Goal: Use online tool/utility: Utilize a website feature to perform a specific function

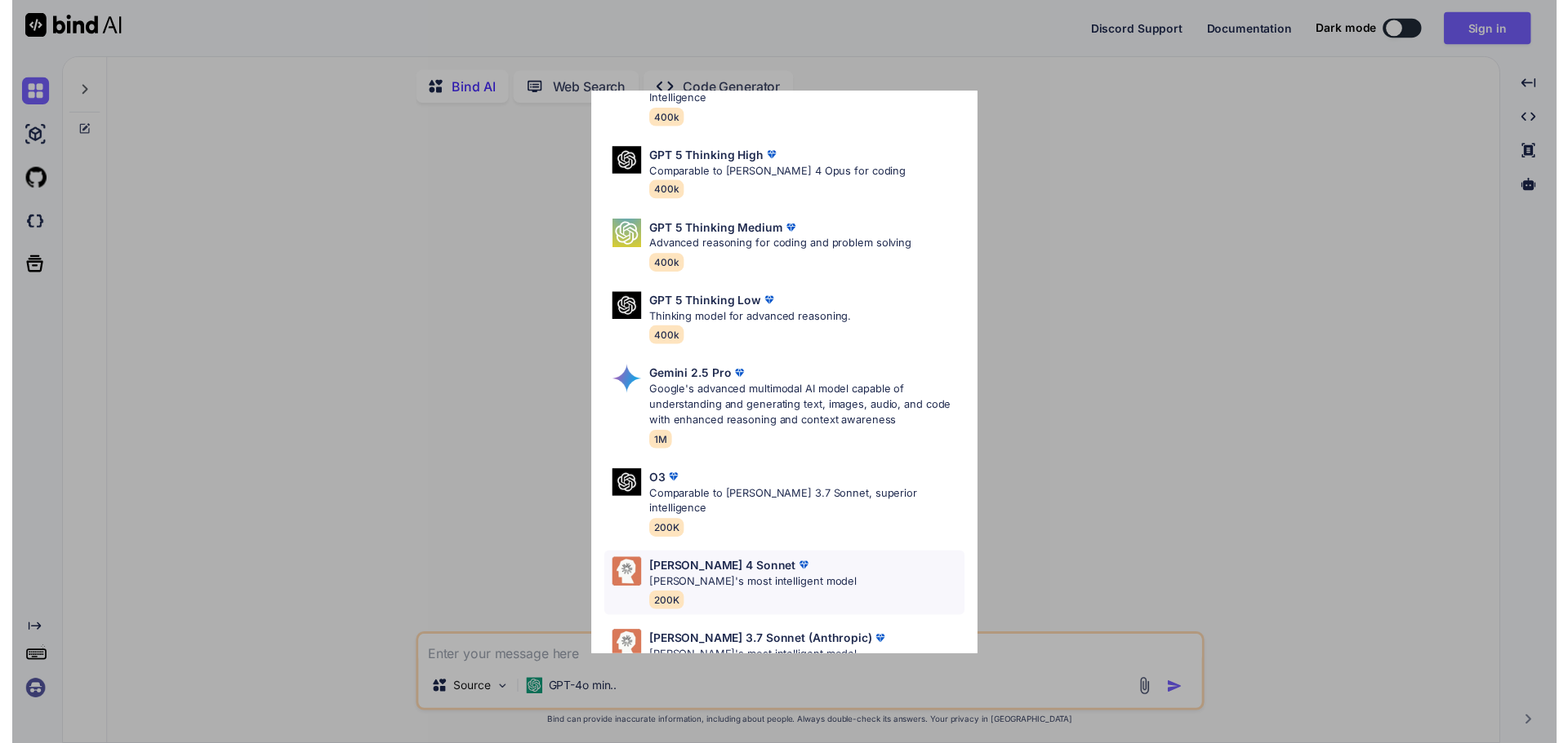
scroll to position [132, 0]
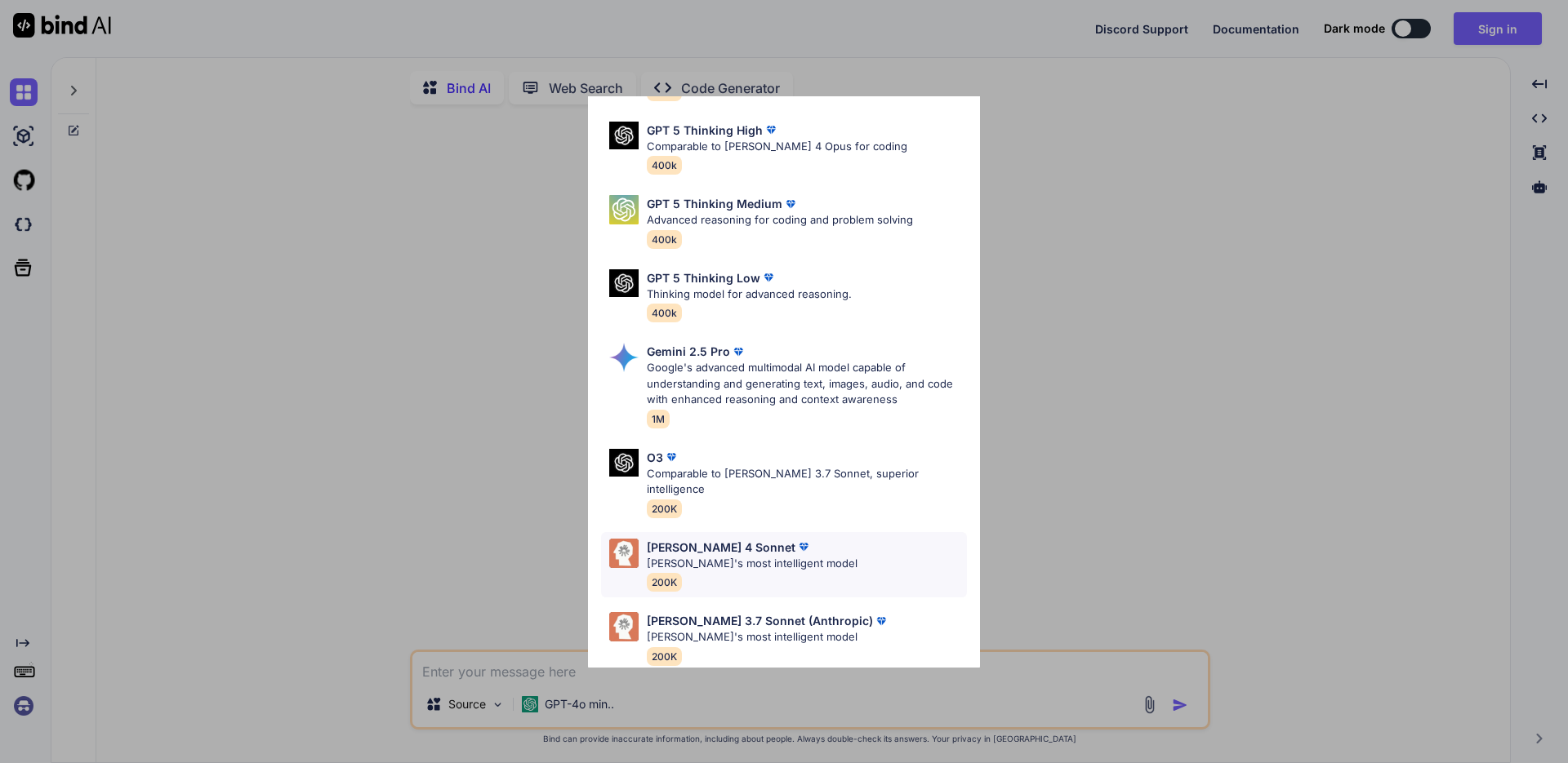
type textarea "x"
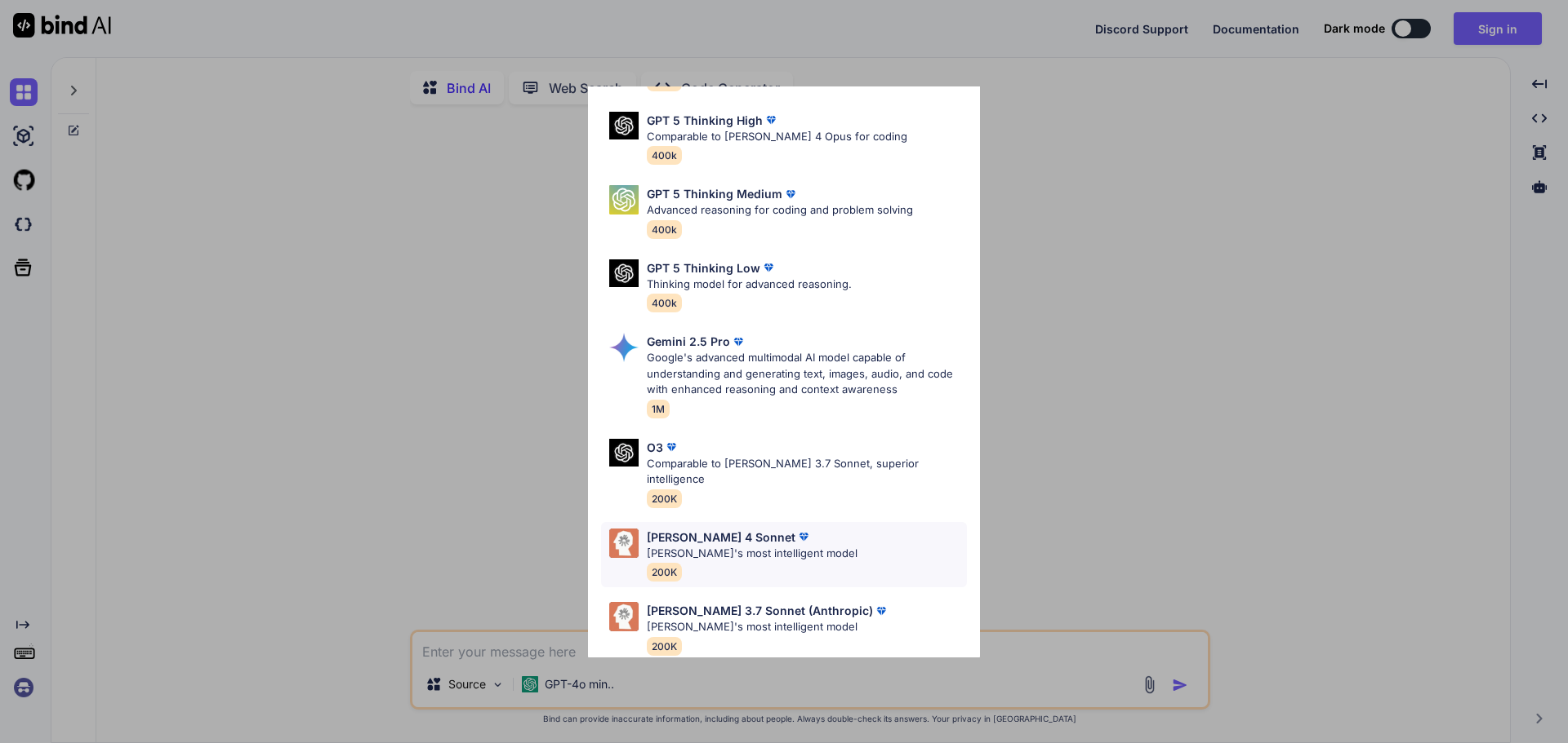
click at [781, 546] on p "[PERSON_NAME]'s most intelligent model" at bounding box center [752, 555] width 211 height 17
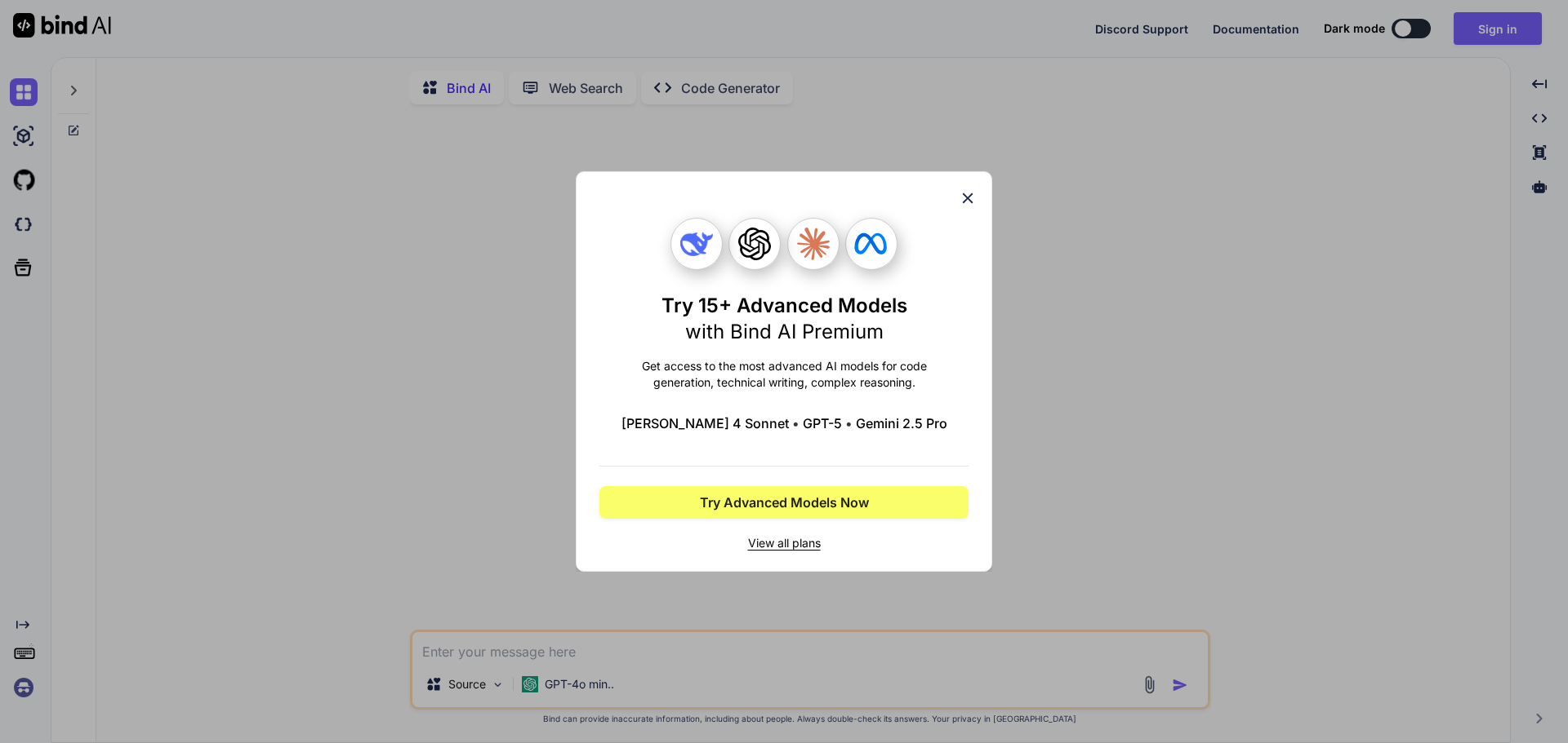
scroll to position [0, 0]
click at [962, 202] on icon at bounding box center [968, 198] width 18 height 18
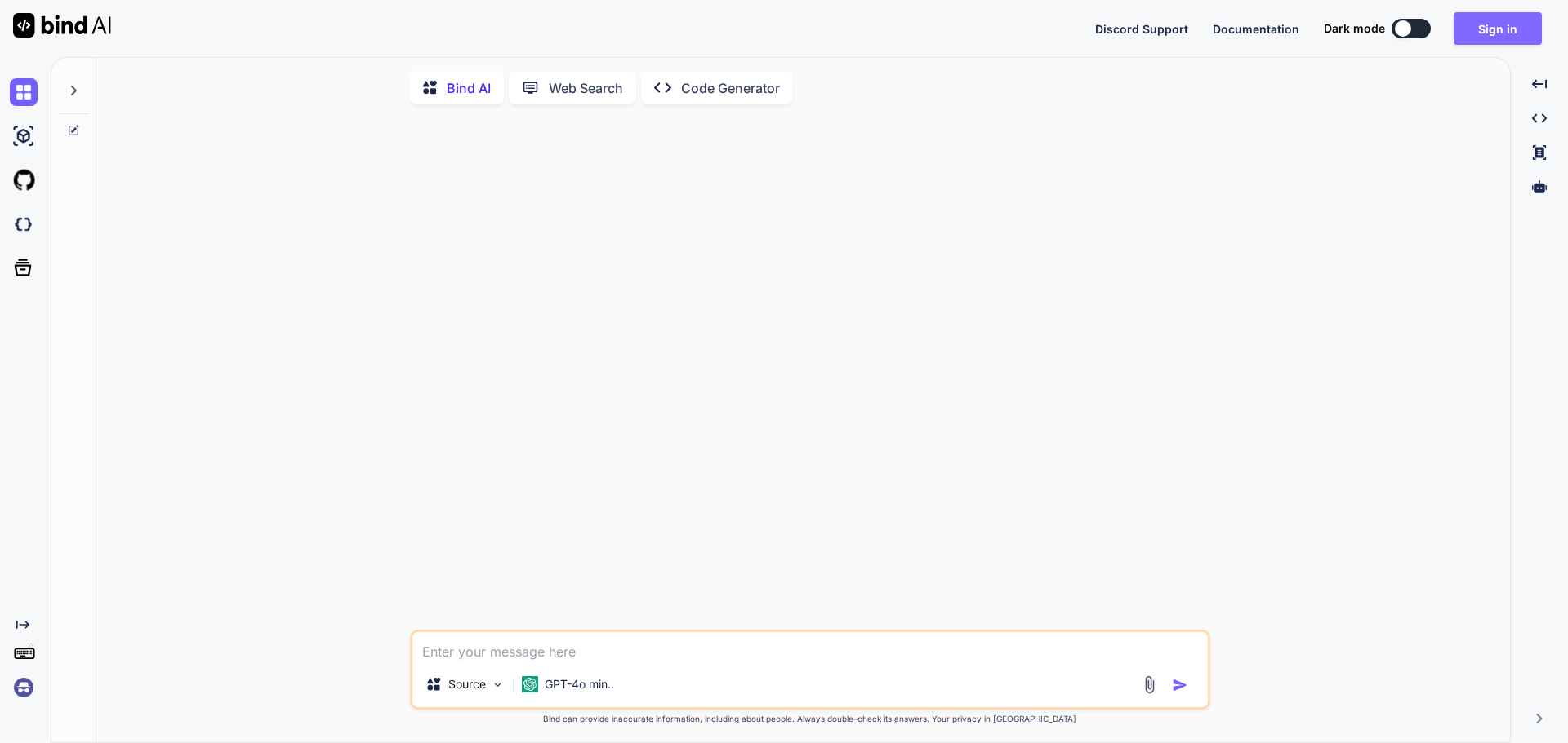
click at [1511, 40] on button "Sign in" at bounding box center [1497, 28] width 88 height 32
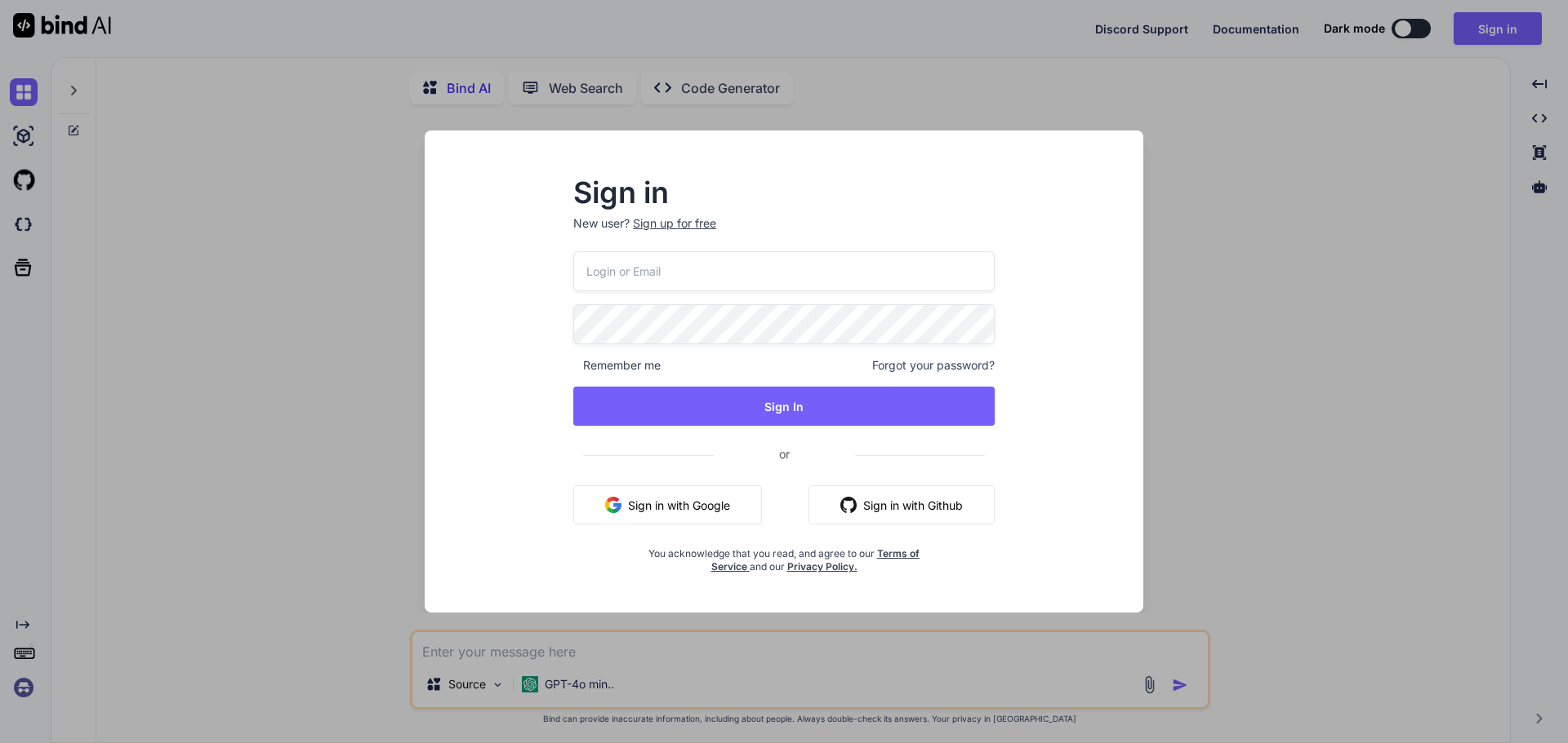
click at [730, 493] on button "Sign in with Google" at bounding box center [667, 504] width 189 height 39
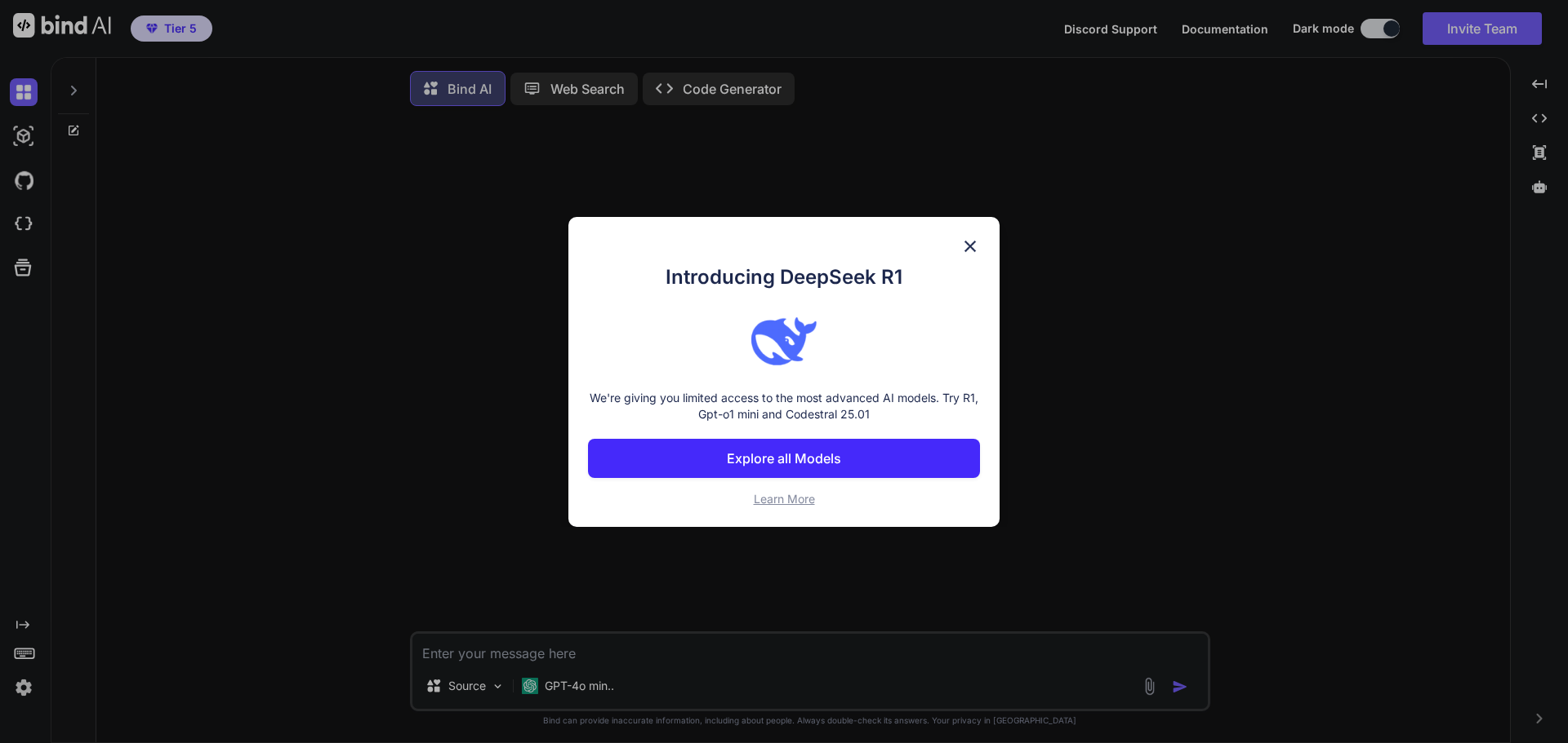
click at [967, 251] on img at bounding box center [970, 246] width 20 height 20
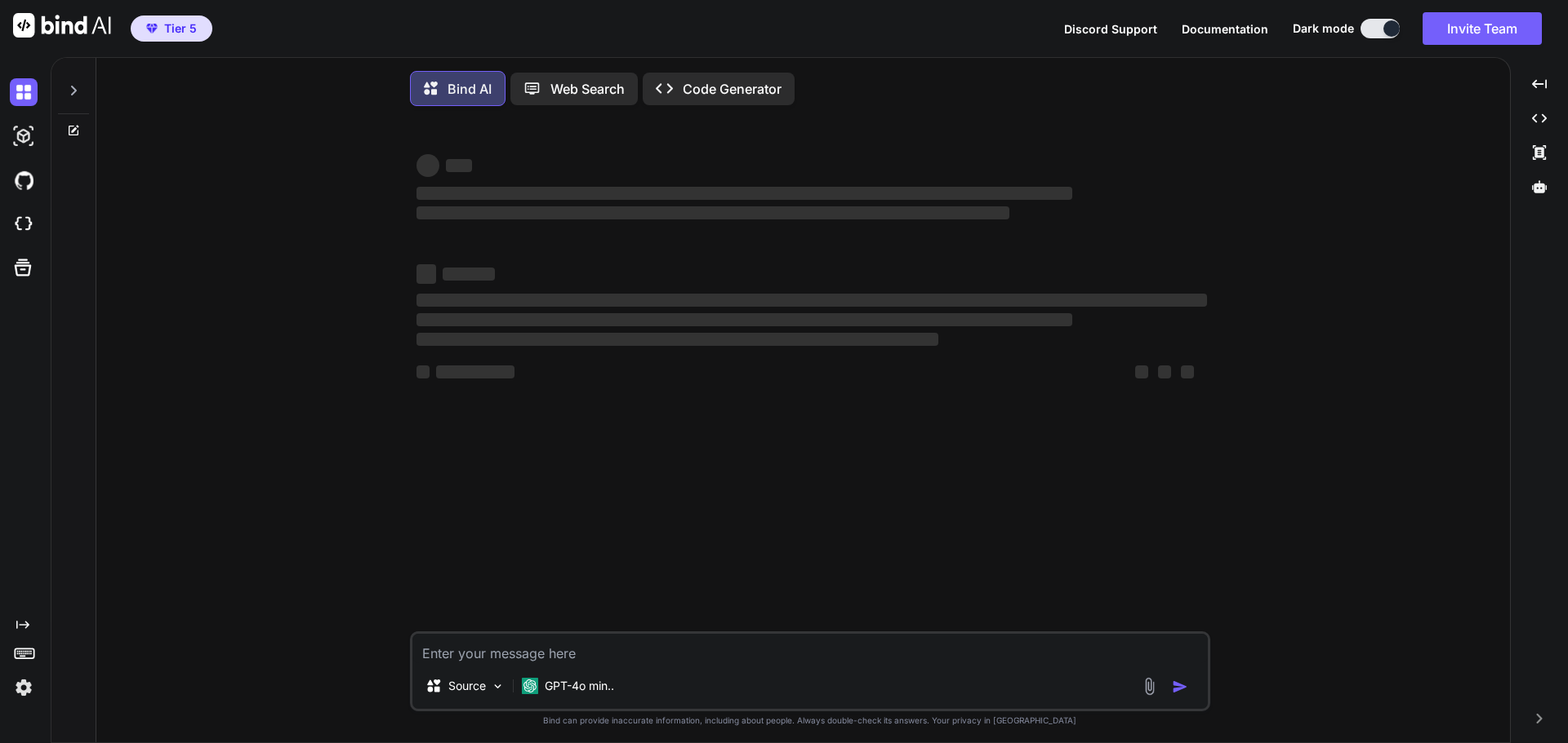
click at [22, 686] on img at bounding box center [24, 688] width 28 height 28
